Goal: Use online tool/utility: Utilize a website feature to perform a specific function

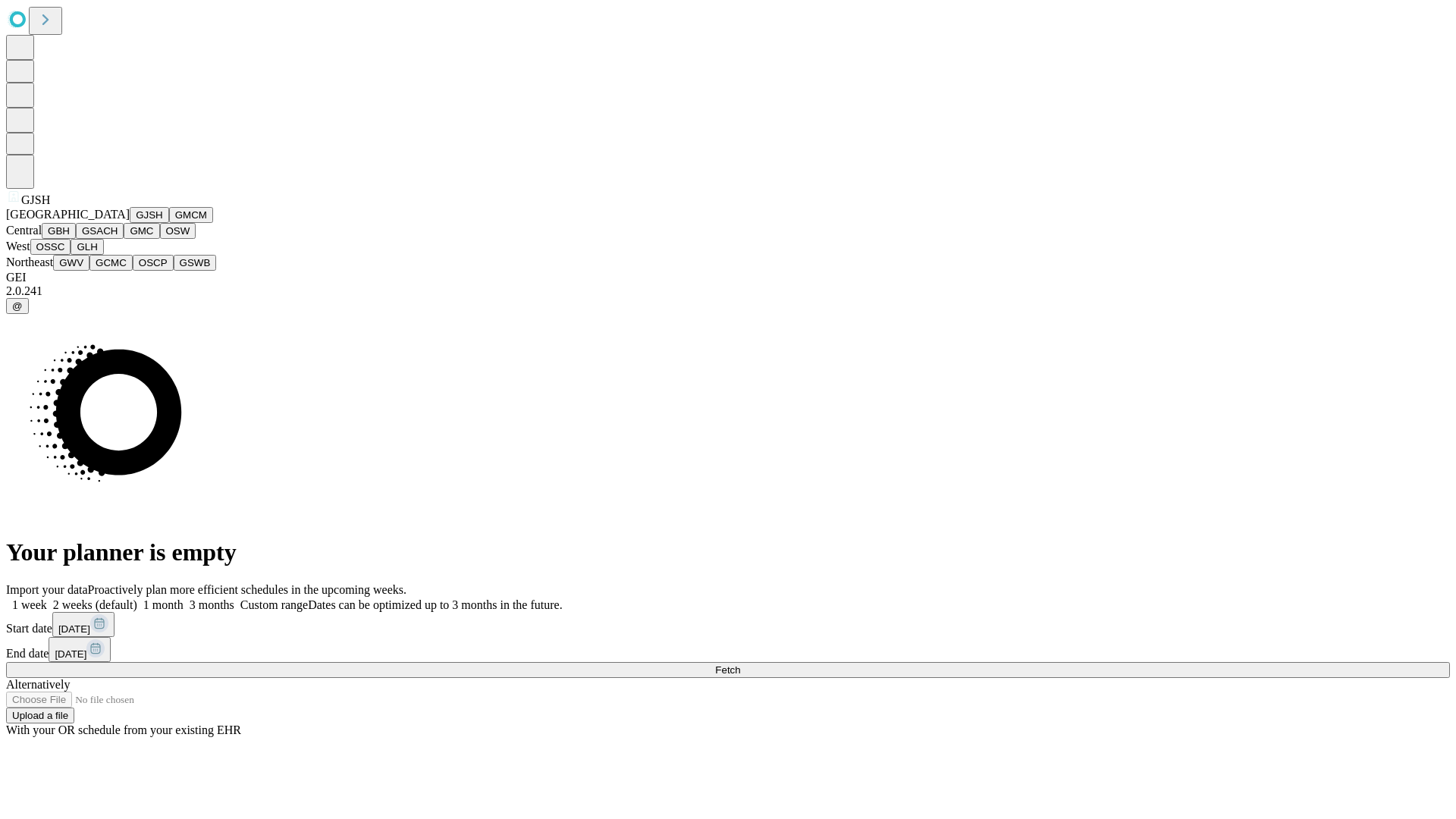
click at [129, 223] on button "GJSH" at bounding box center [149, 215] width 40 height 16
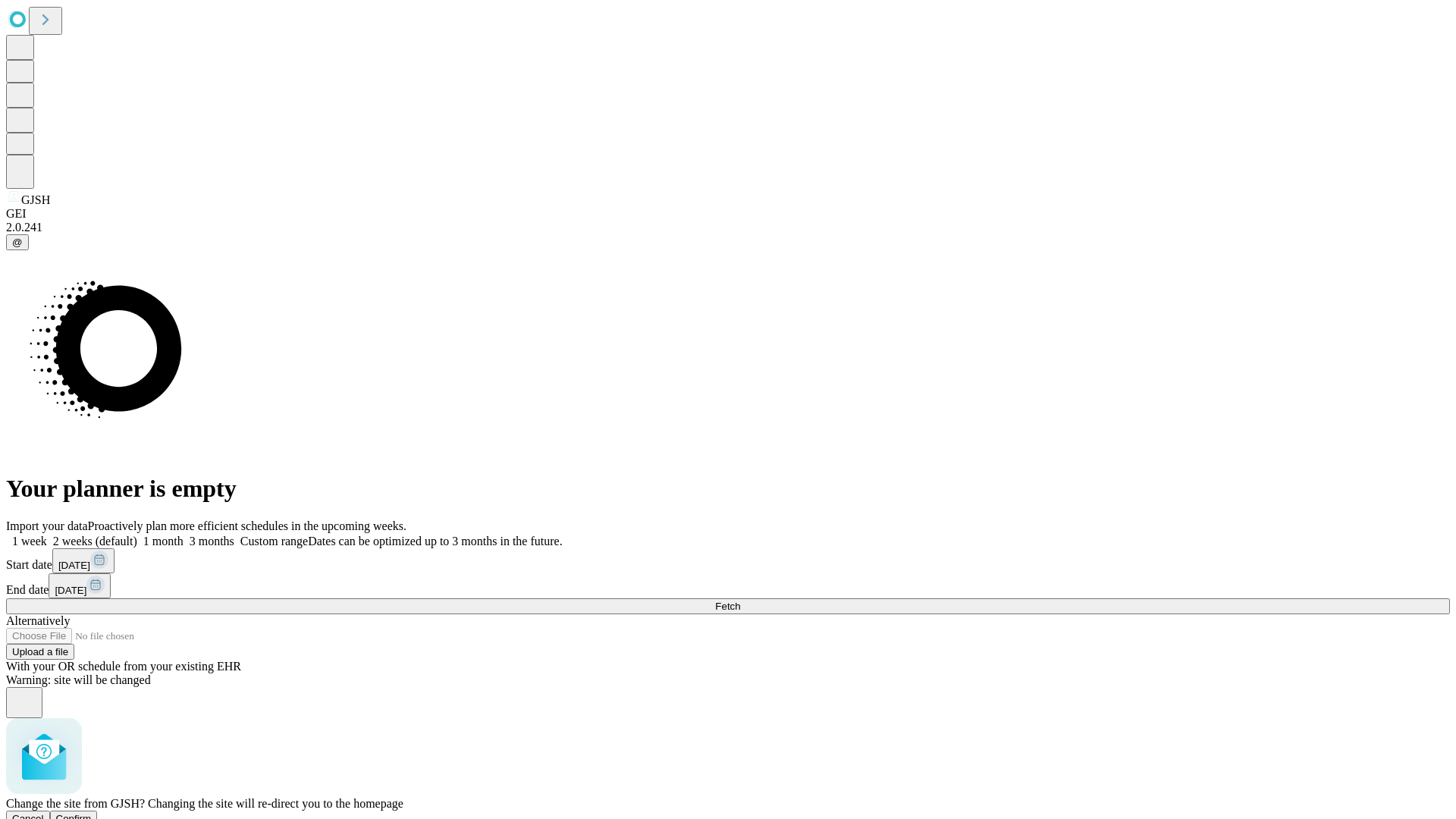
click at [91, 813] on span "Confirm" at bounding box center [74, 819] width 36 height 12
click at [47, 535] on label "1 week" at bounding box center [26, 541] width 41 height 13
click at [740, 601] on span "Fetch" at bounding box center [728, 607] width 25 height 12
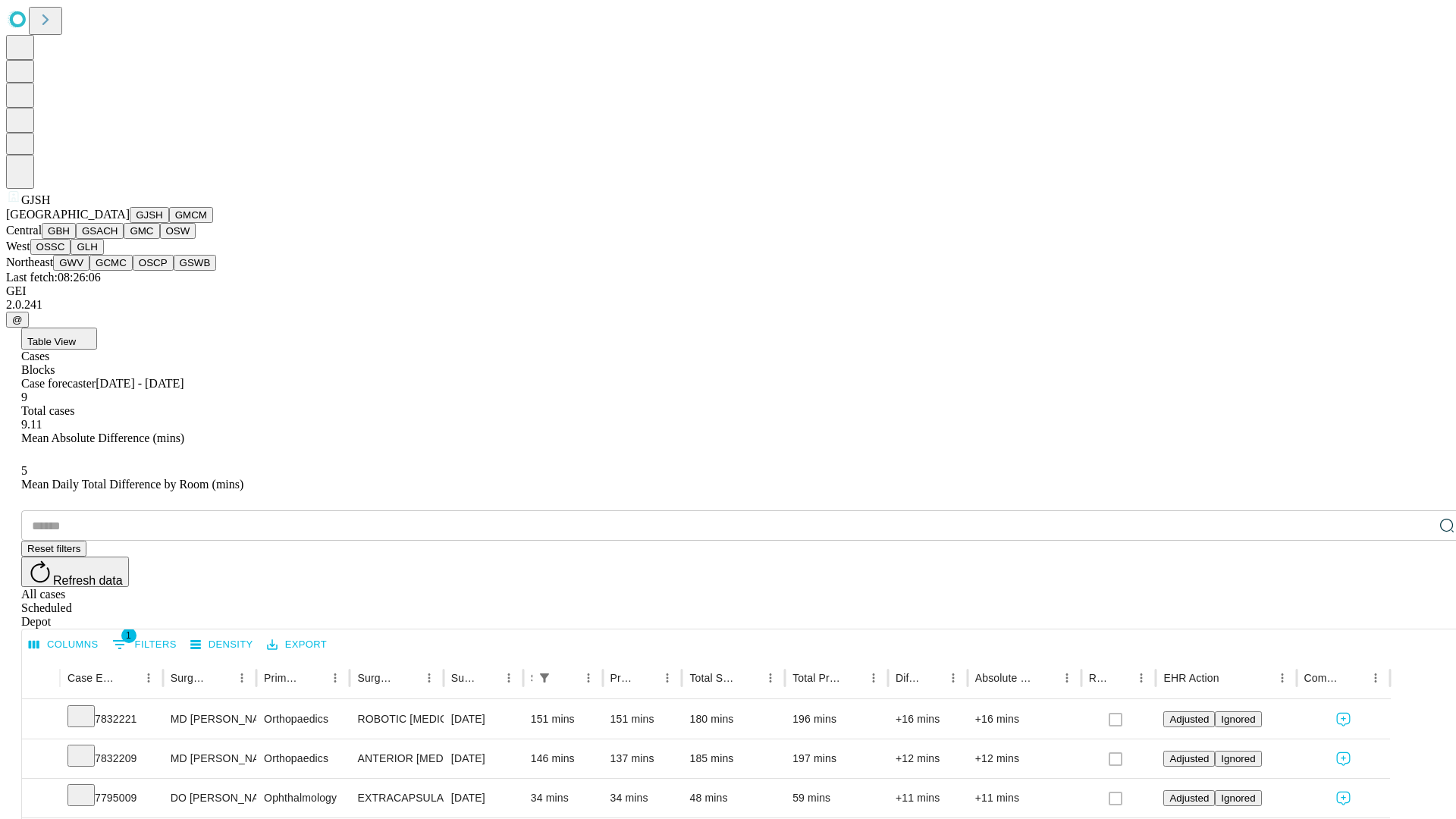
click at [169, 223] on button "GMCM" at bounding box center [191, 215] width 44 height 16
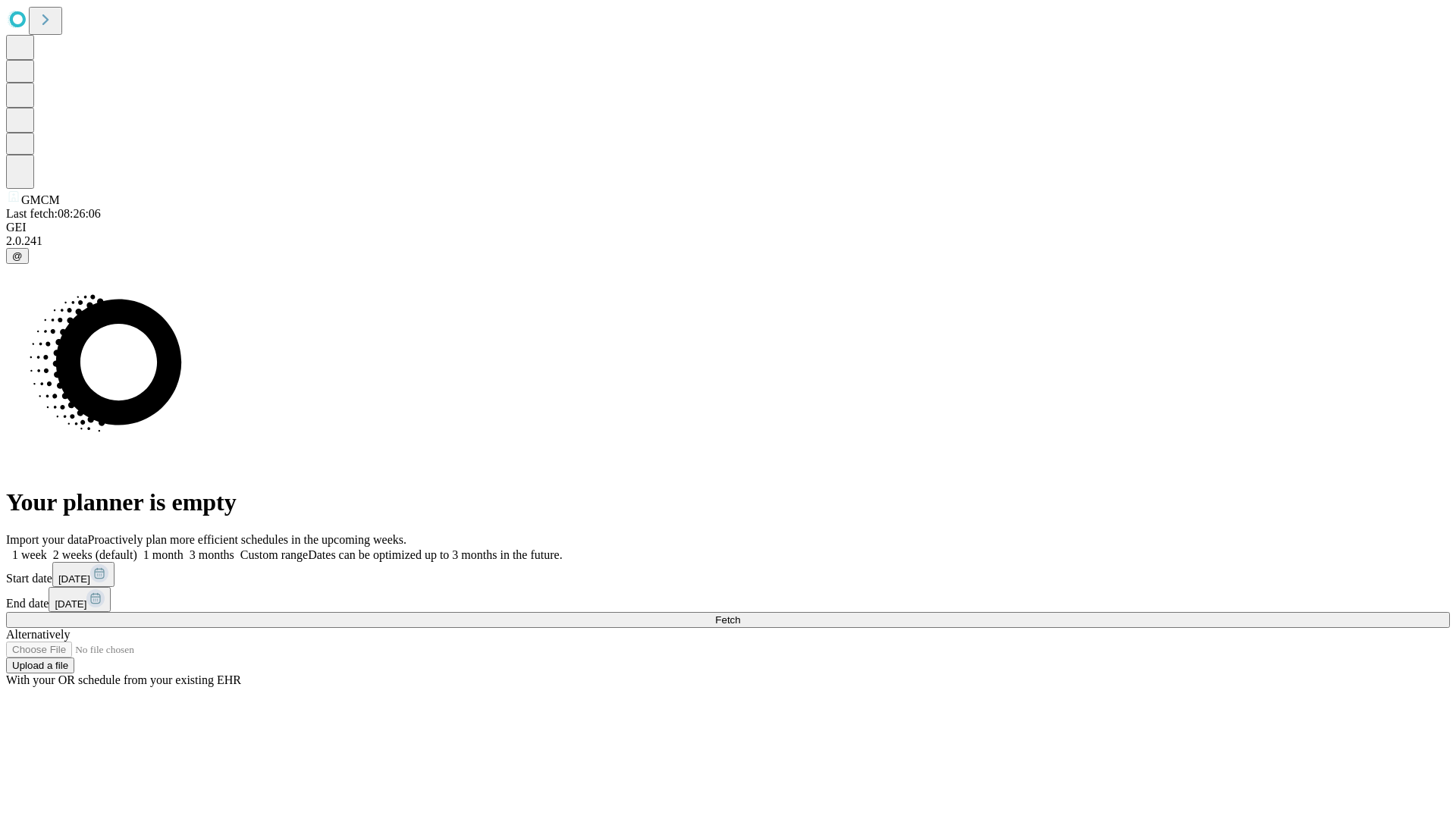
click at [47, 549] on label "1 week" at bounding box center [26, 554] width 41 height 13
click at [740, 615] on span "Fetch" at bounding box center [728, 621] width 25 height 12
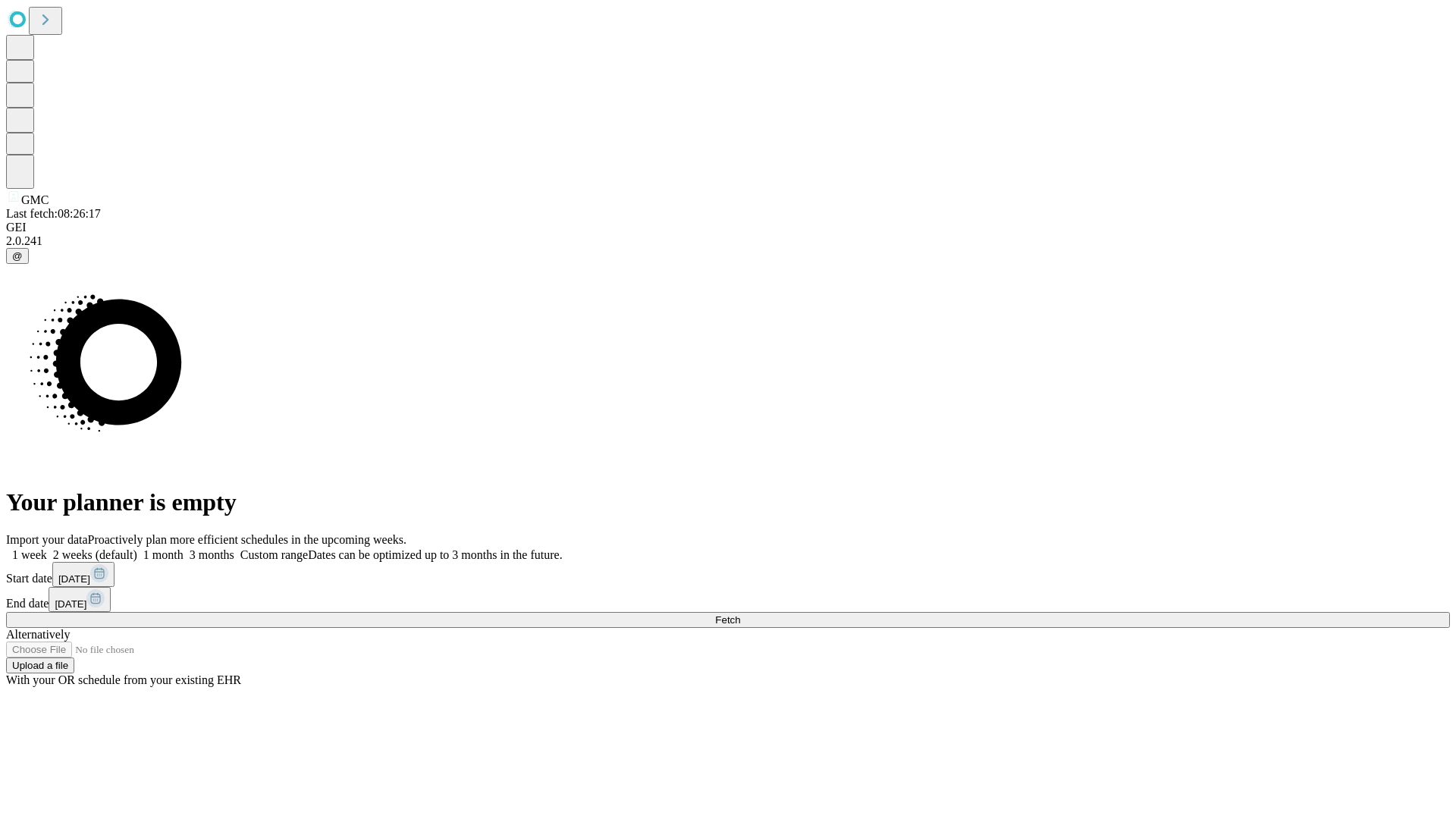
click at [47, 549] on label "1 week" at bounding box center [26, 554] width 41 height 13
click at [740, 615] on span "Fetch" at bounding box center [728, 621] width 25 height 12
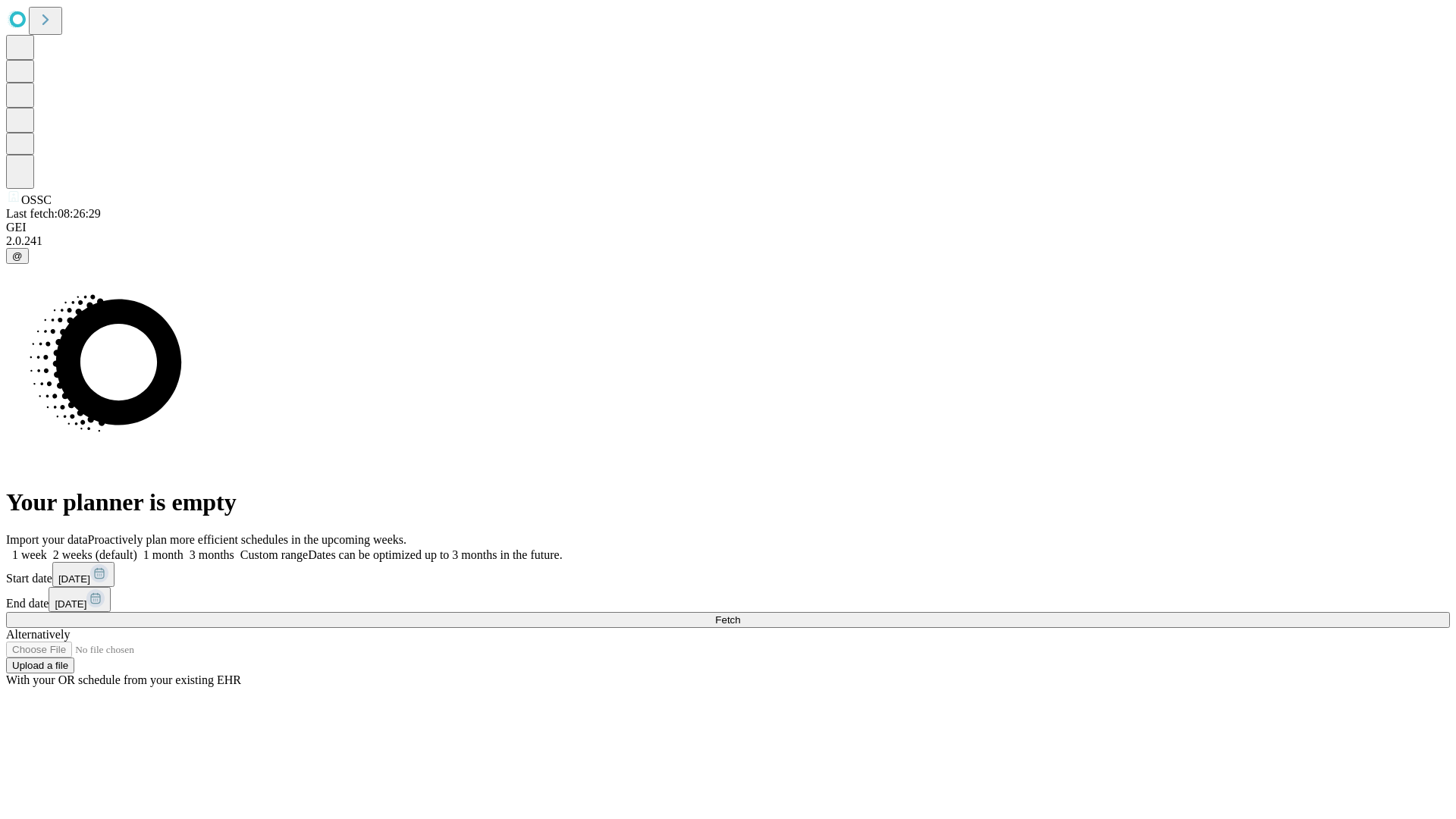
click at [47, 549] on label "1 week" at bounding box center [26, 554] width 41 height 13
click at [740, 615] on span "Fetch" at bounding box center [728, 621] width 25 height 12
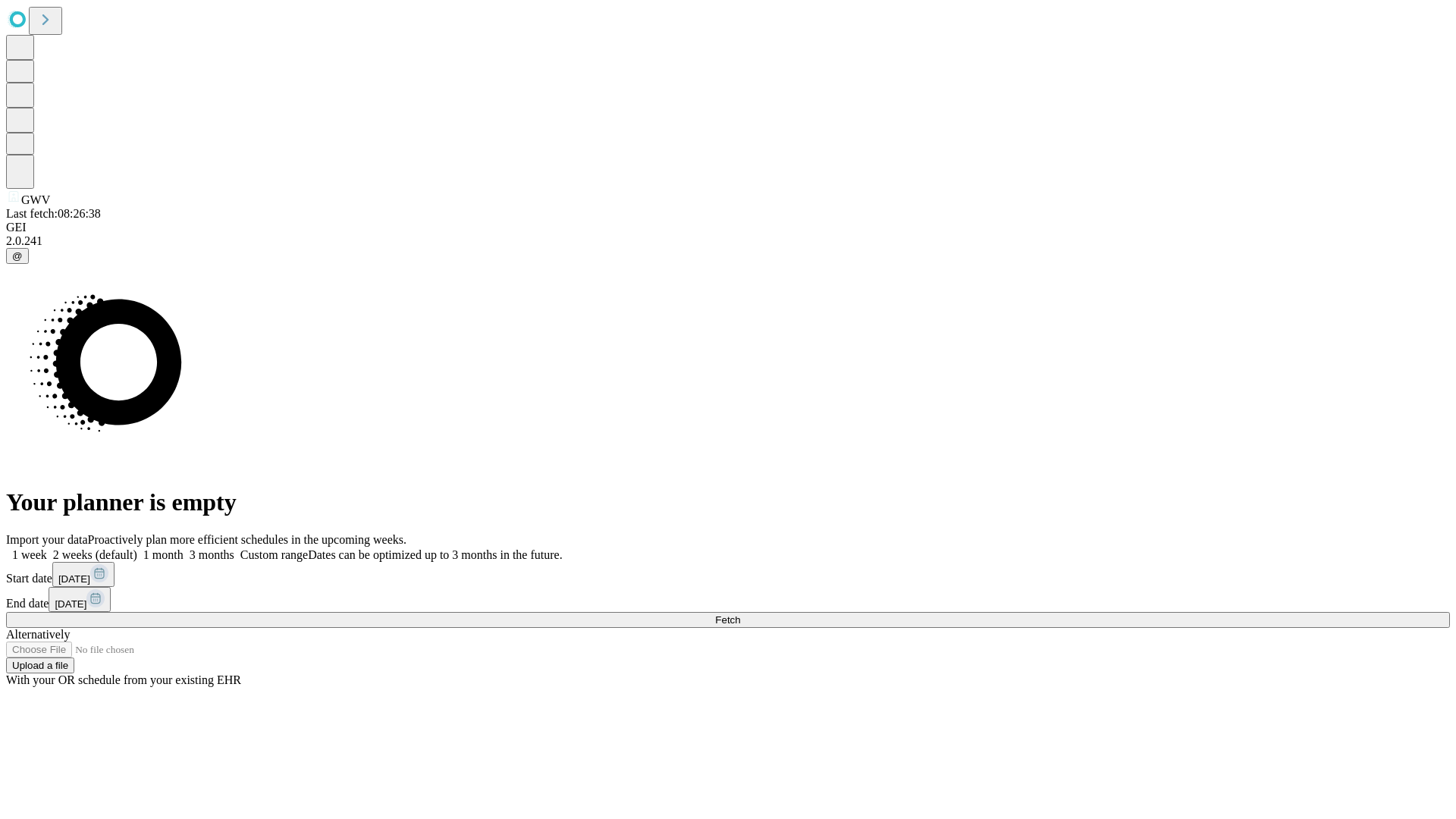
click at [47, 549] on label "1 week" at bounding box center [26, 554] width 41 height 13
click at [740, 615] on span "Fetch" at bounding box center [728, 621] width 25 height 12
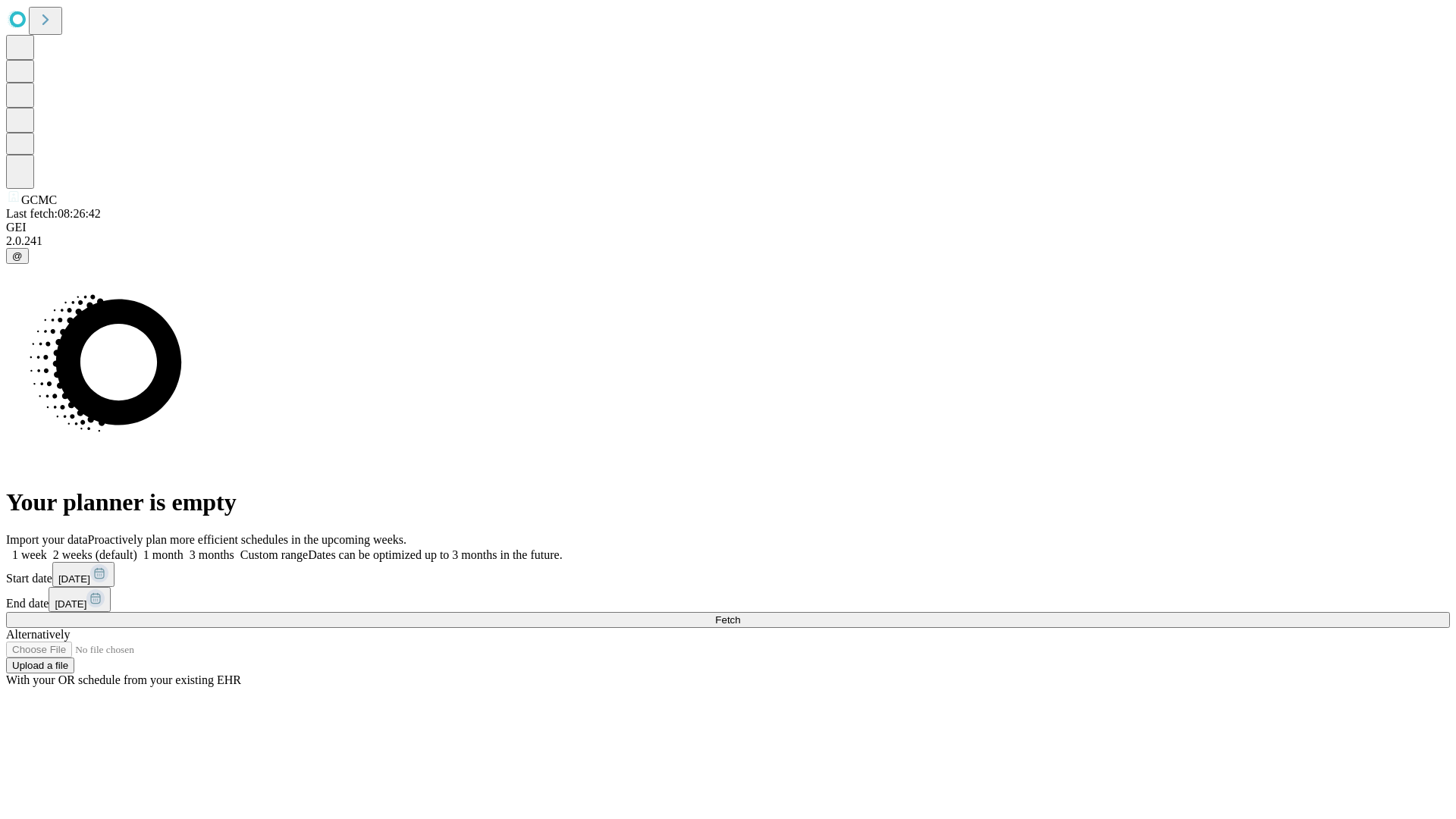
click at [47, 549] on label "1 week" at bounding box center [26, 554] width 41 height 13
click at [740, 615] on span "Fetch" at bounding box center [728, 621] width 25 height 12
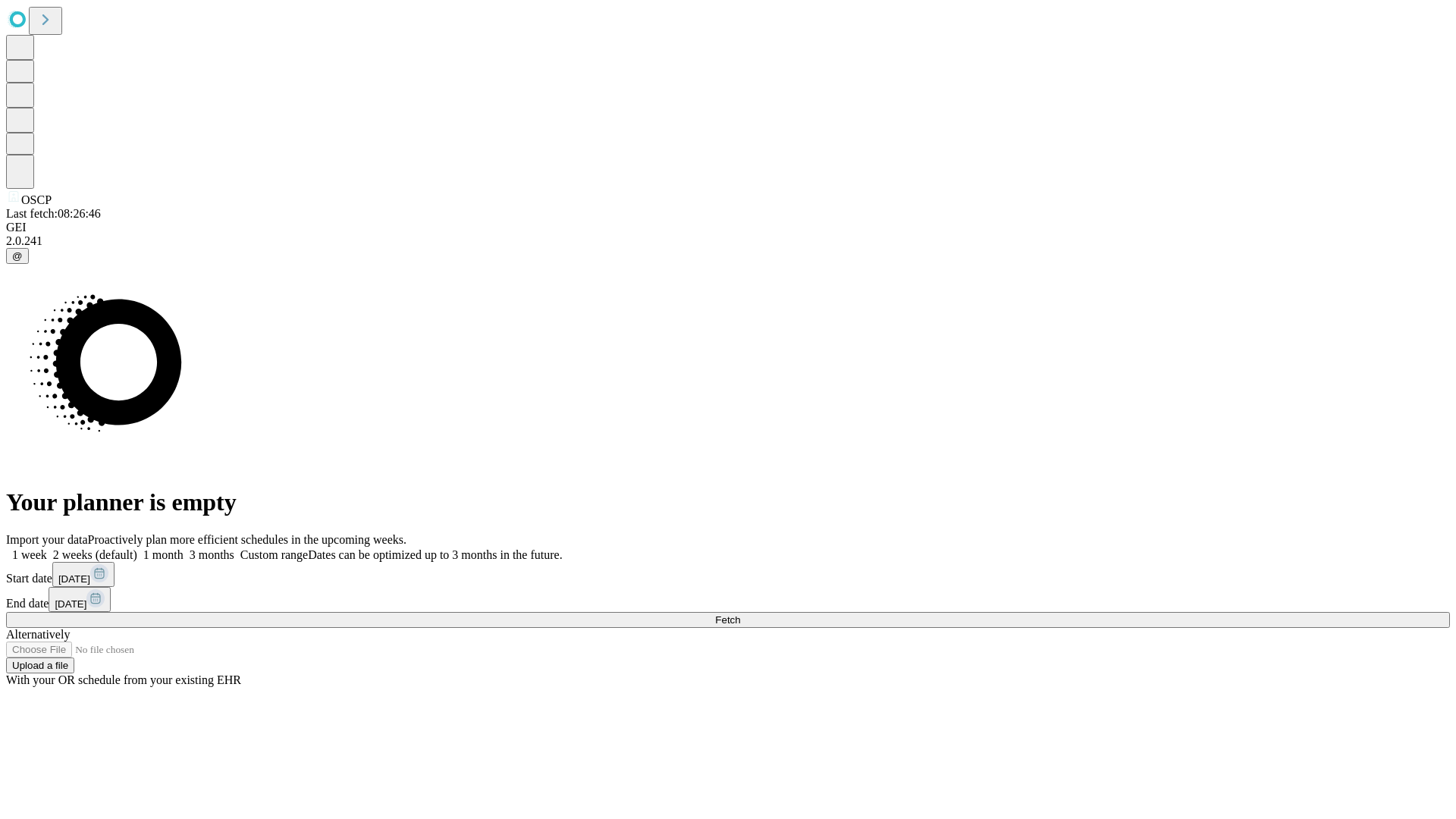
click at [47, 549] on label "1 week" at bounding box center [26, 554] width 41 height 13
click at [740, 615] on span "Fetch" at bounding box center [728, 621] width 25 height 12
